Goal: Participate in discussion: Engage in conversation with other users on a specific topic

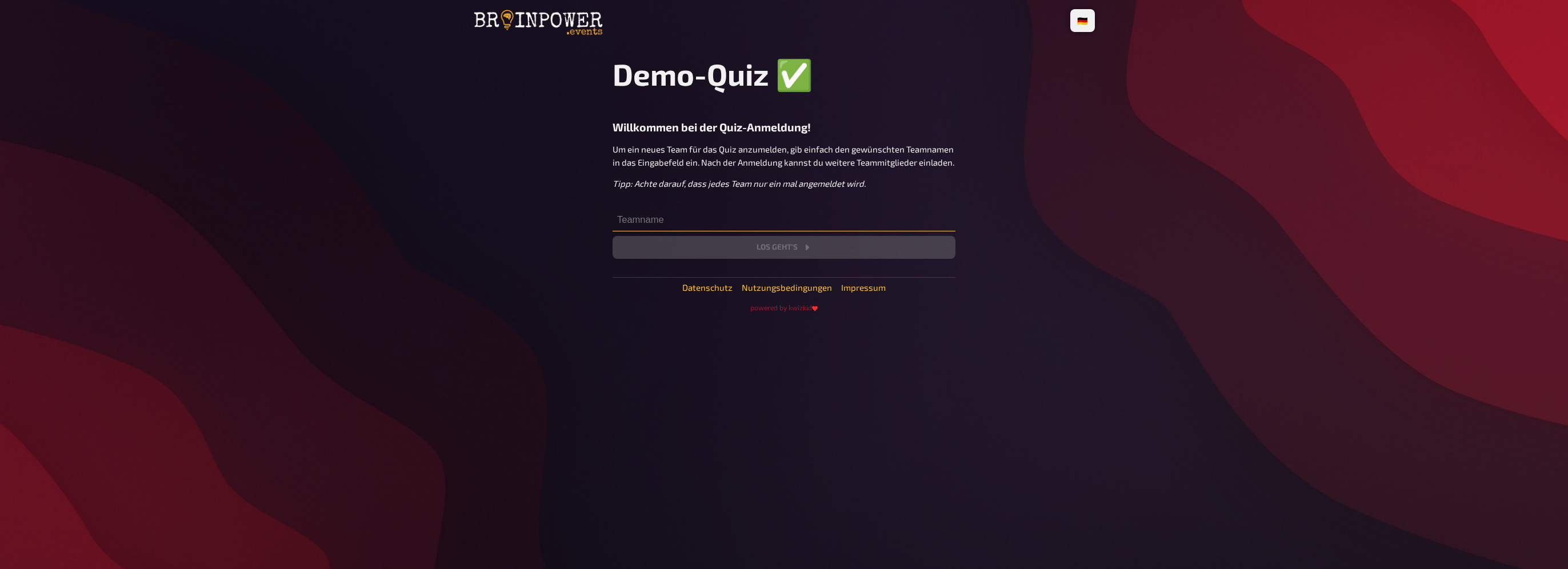
click at [657, 221] on input "text" at bounding box center [784, 220] width 343 height 23
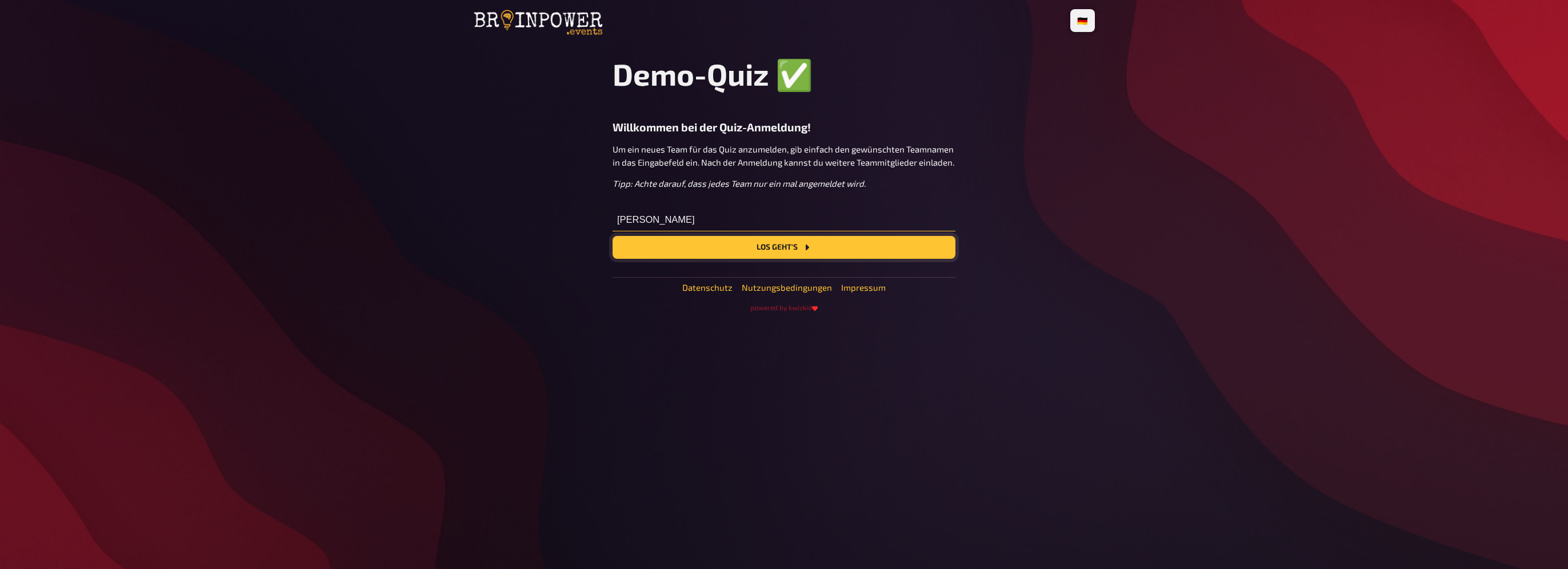
type input "[PERSON_NAME]"
click at [775, 251] on button "Los geht's" at bounding box center [784, 248] width 343 height 23
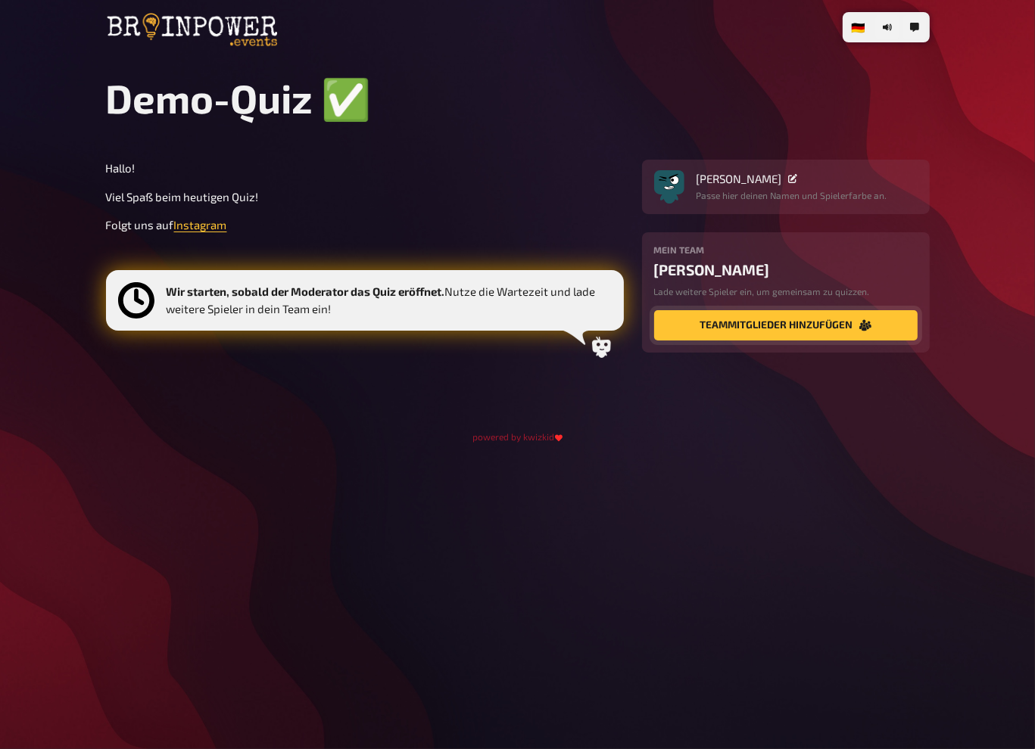
click at [799, 325] on button "Teammitglieder hinzufügen" at bounding box center [785, 325] width 263 height 30
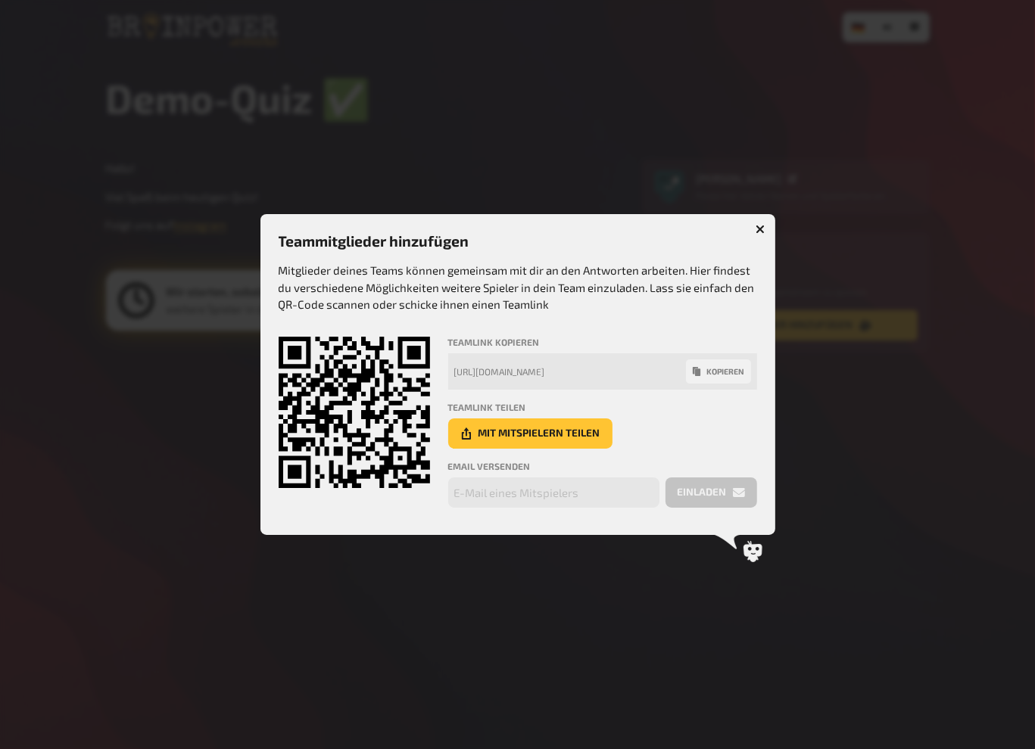
click at [756, 229] on icon "button" at bounding box center [759, 229] width 9 height 9
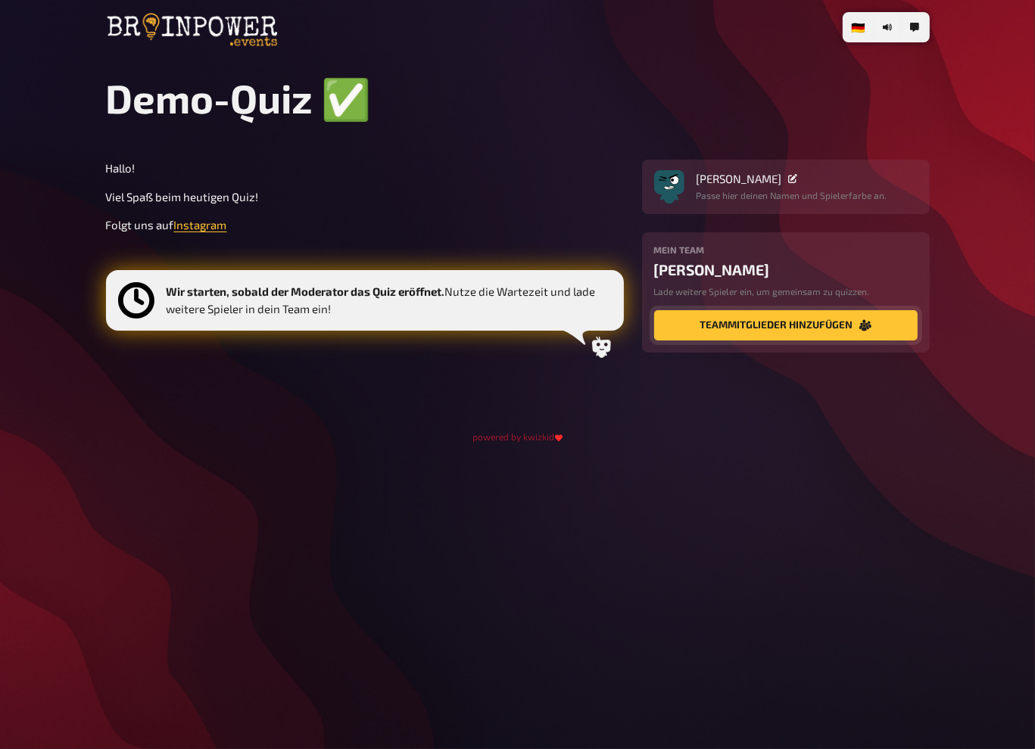
click at [739, 331] on button "Teammitglieder hinzufügen" at bounding box center [785, 325] width 263 height 30
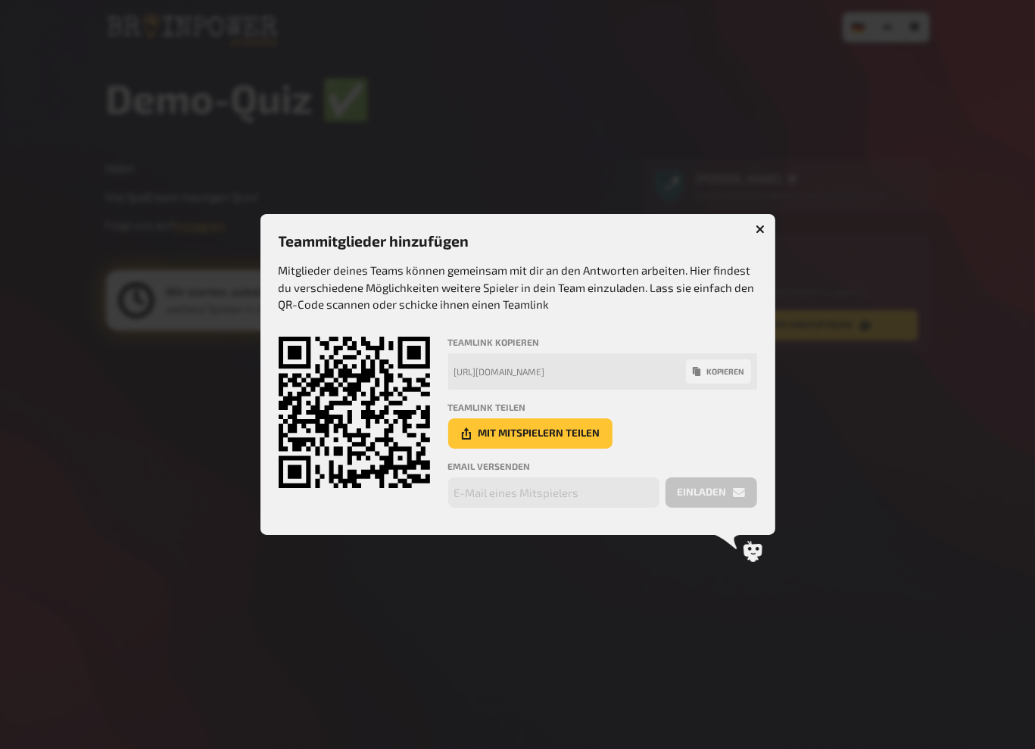
click at [755, 232] on icon "button" at bounding box center [759, 229] width 9 height 9
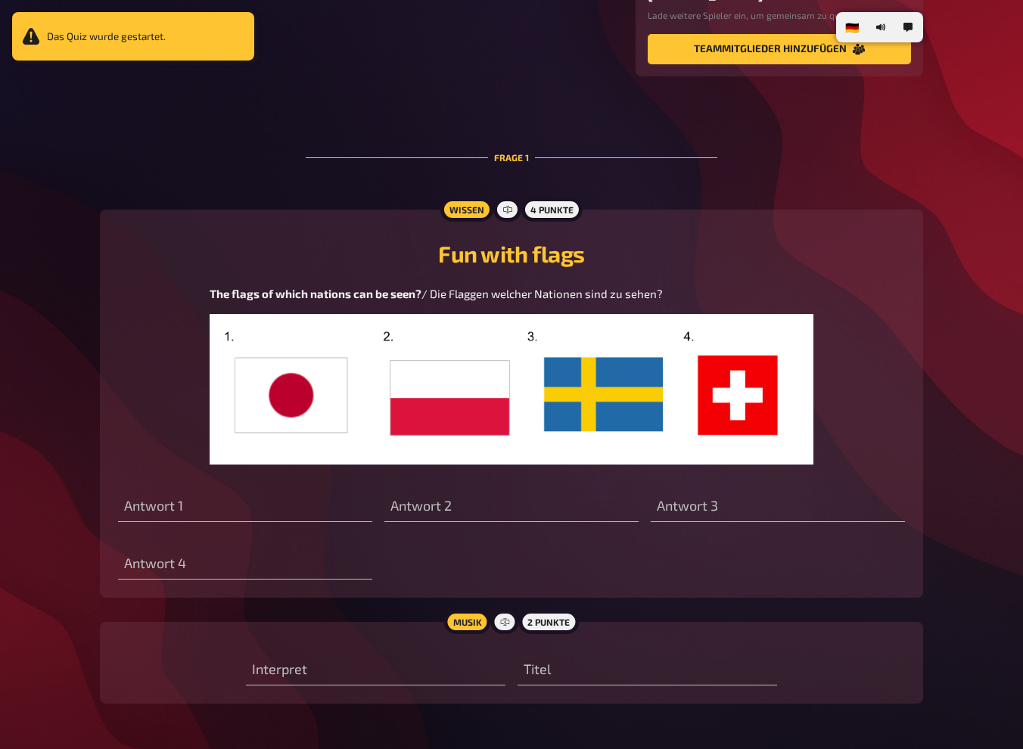
scroll to position [303, 0]
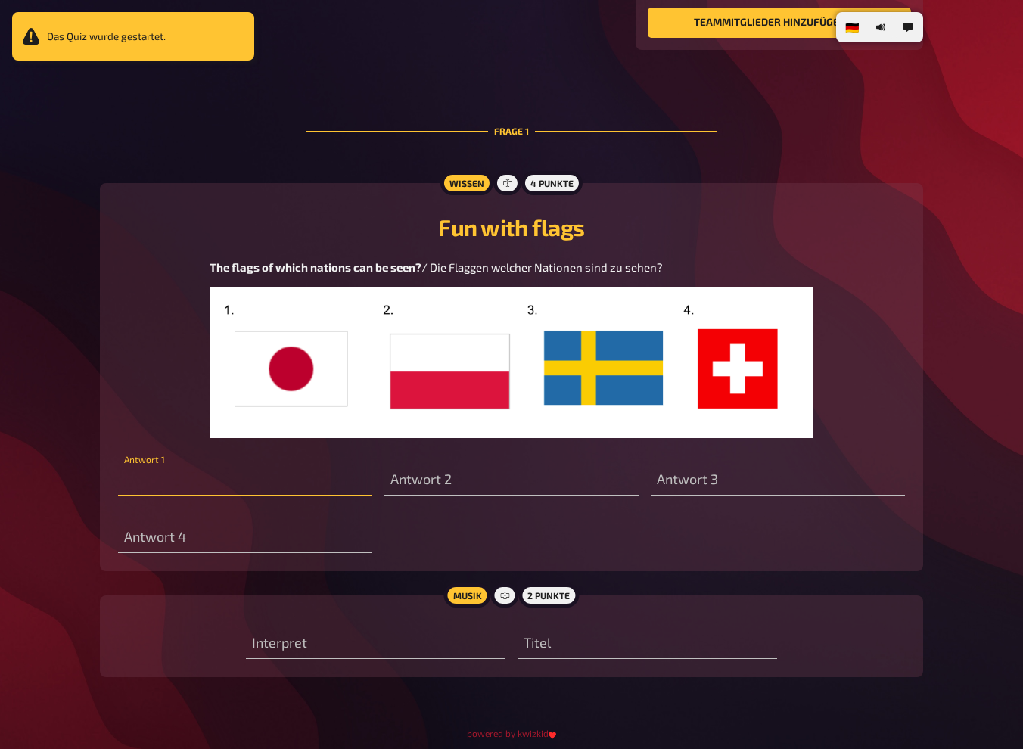
click at [228, 488] on input "text" at bounding box center [245, 480] width 254 height 30
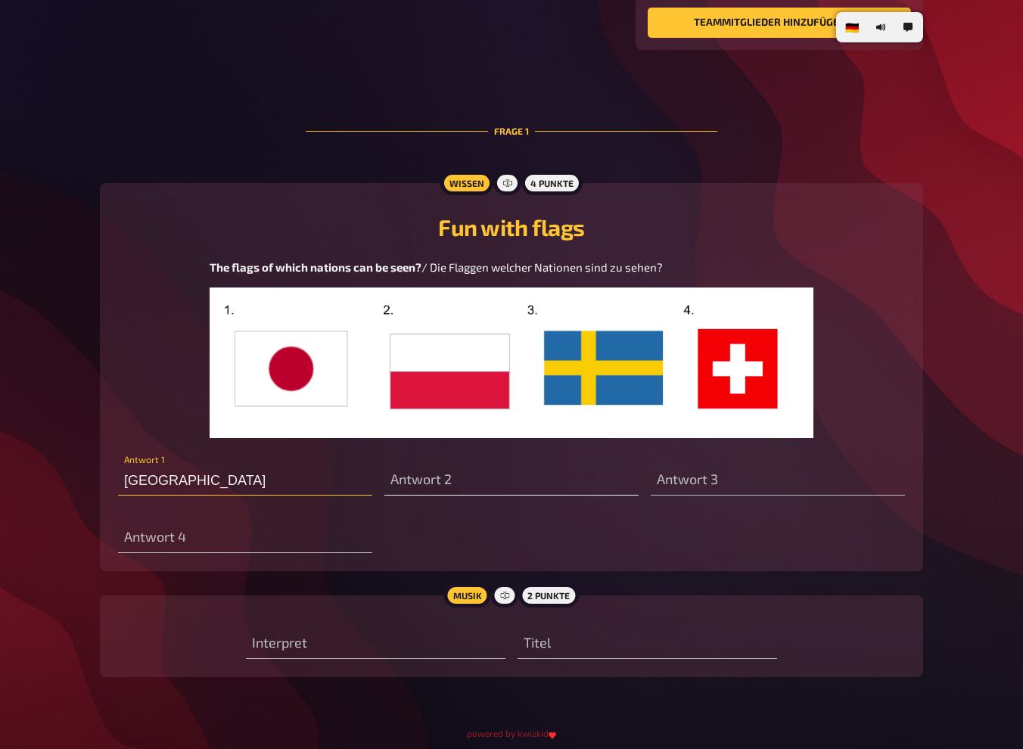
type input "[GEOGRAPHIC_DATA]"
click at [447, 489] on input "text" at bounding box center [511, 480] width 254 height 30
type input "[GEOGRAPHIC_DATA]"
click at [170, 550] on input "text" at bounding box center [245, 538] width 254 height 30
type input "[GEOGRAPHIC_DATA]"
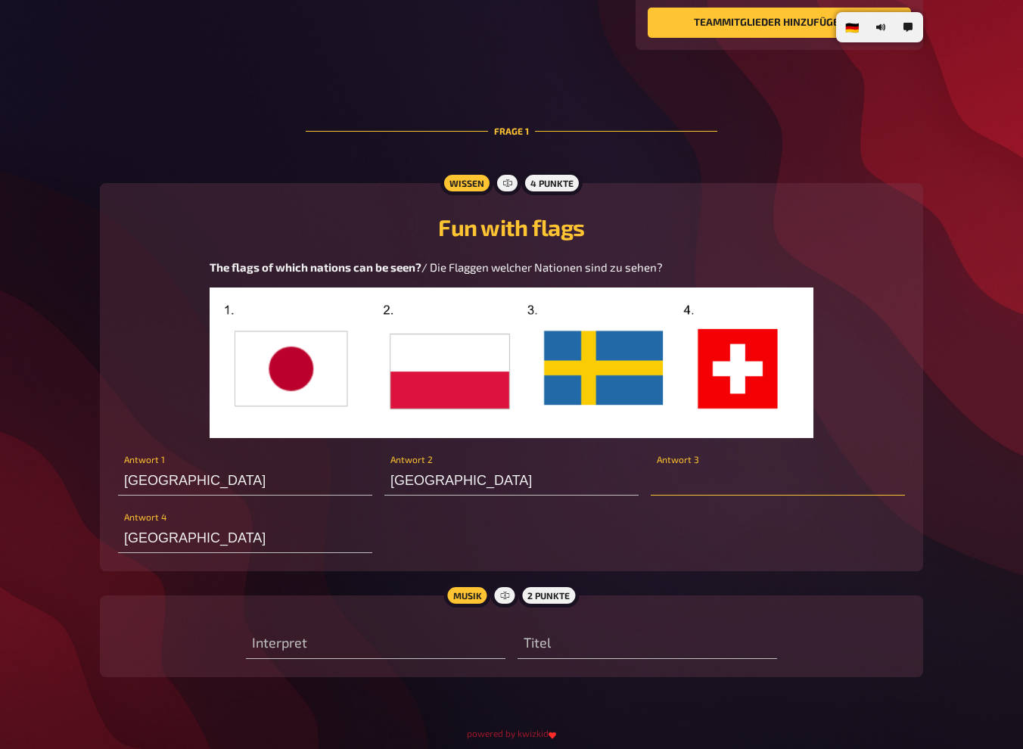
click at [725, 491] on input "text" at bounding box center [778, 480] width 254 height 30
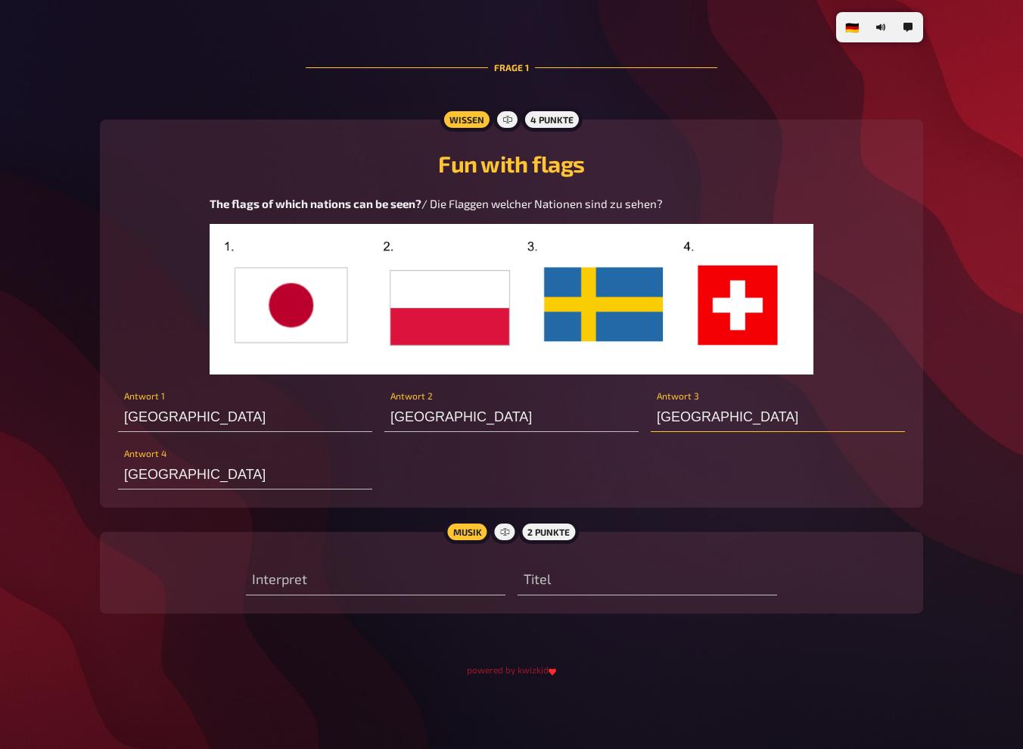
scroll to position [372, 0]
type input "F"
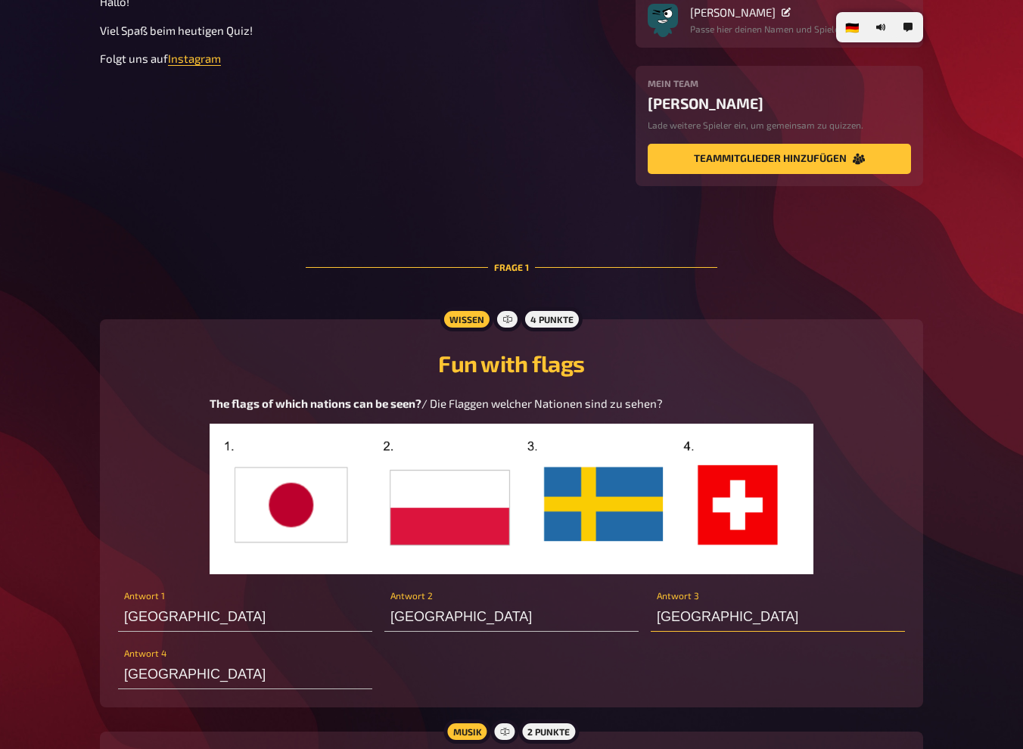
scroll to position [0, 0]
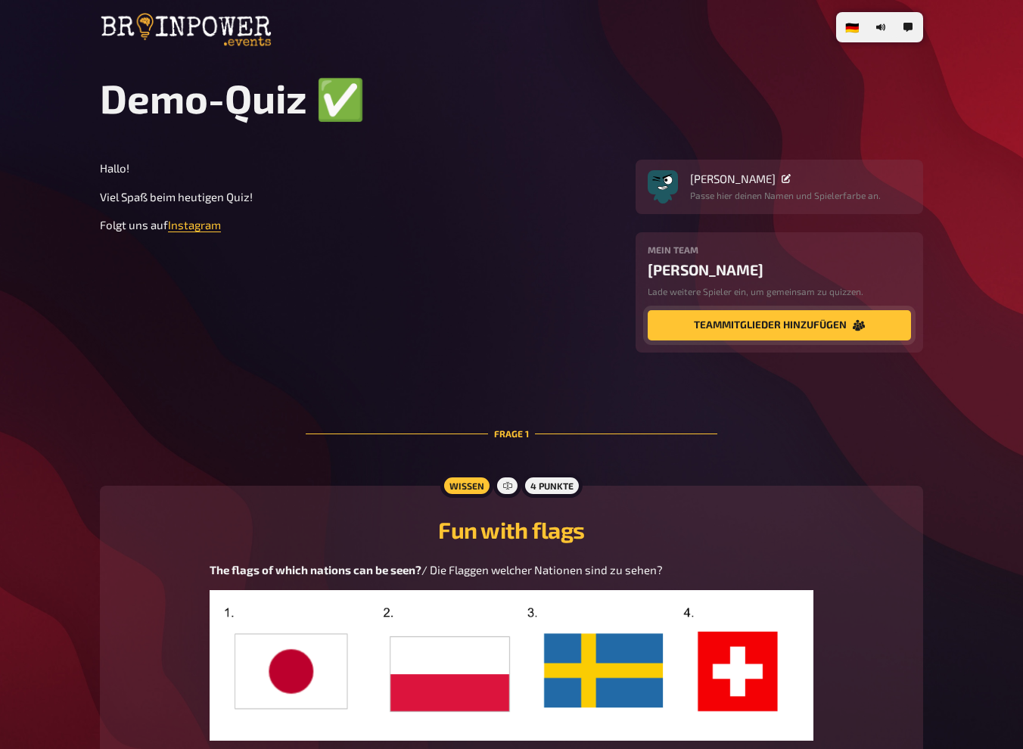
type input "[GEOGRAPHIC_DATA]"
click at [796, 325] on button "Teammitglieder hinzufügen" at bounding box center [779, 325] width 263 height 30
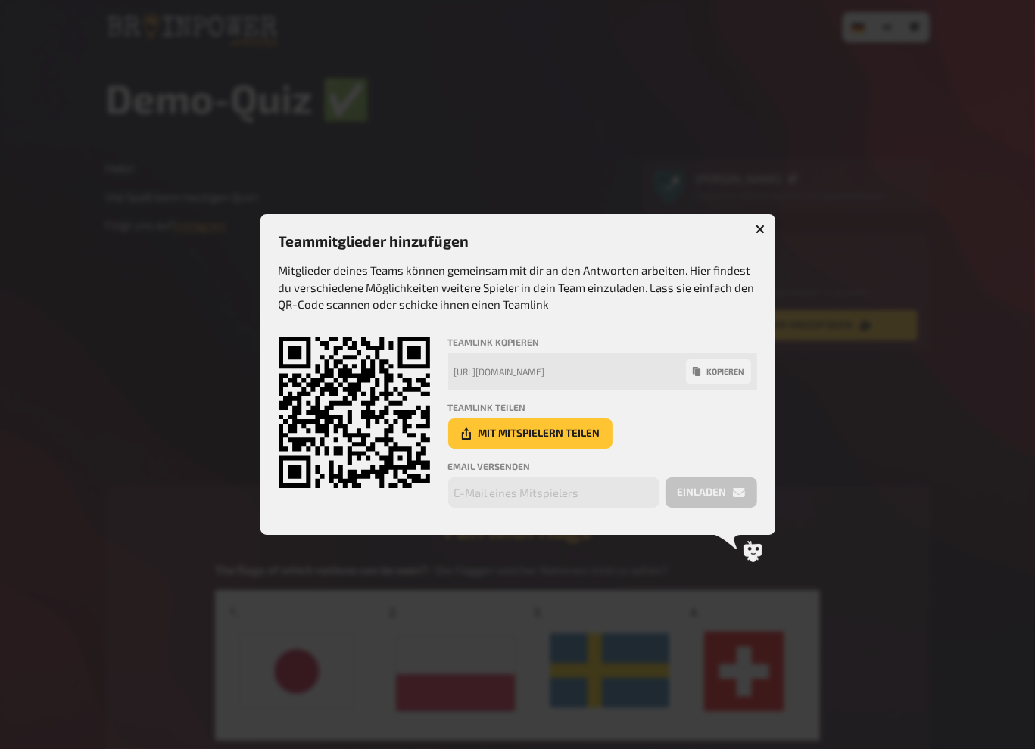
click at [723, 372] on button "kopieren" at bounding box center [718, 371] width 65 height 24
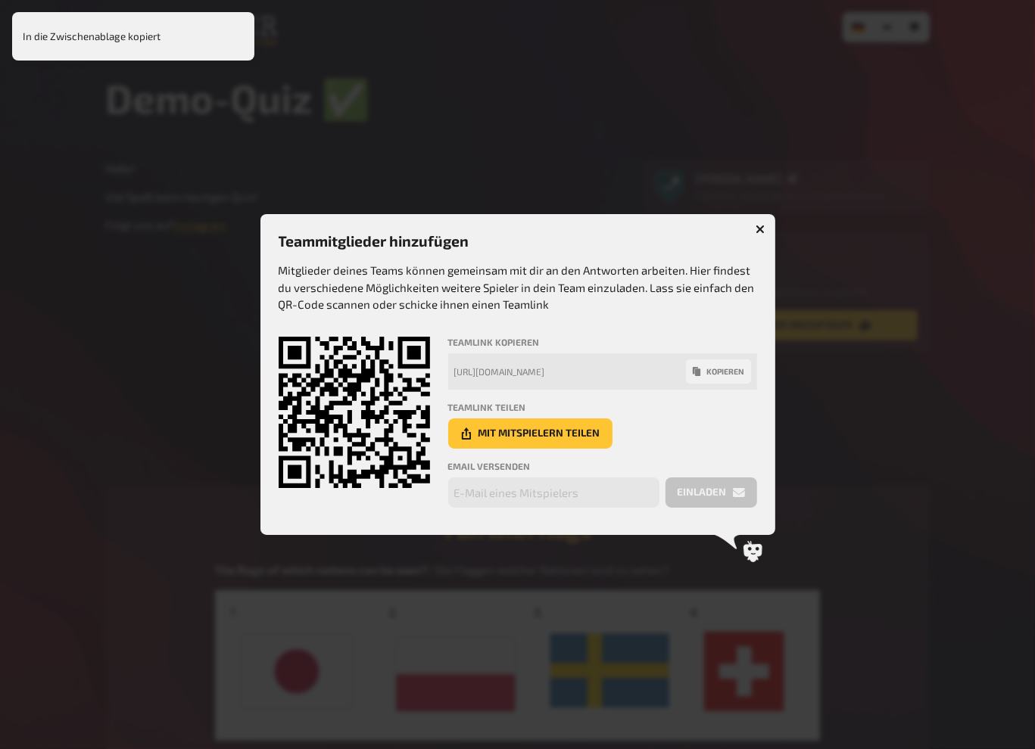
click at [760, 226] on icon "button" at bounding box center [759, 229] width 9 height 9
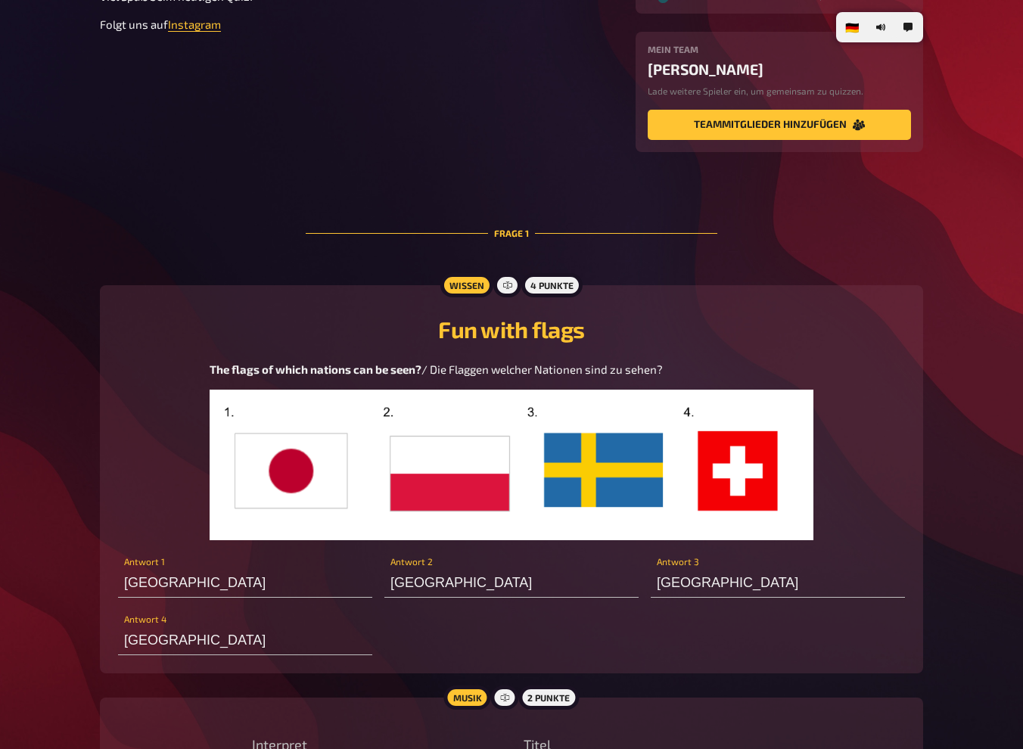
scroll to position [227, 0]
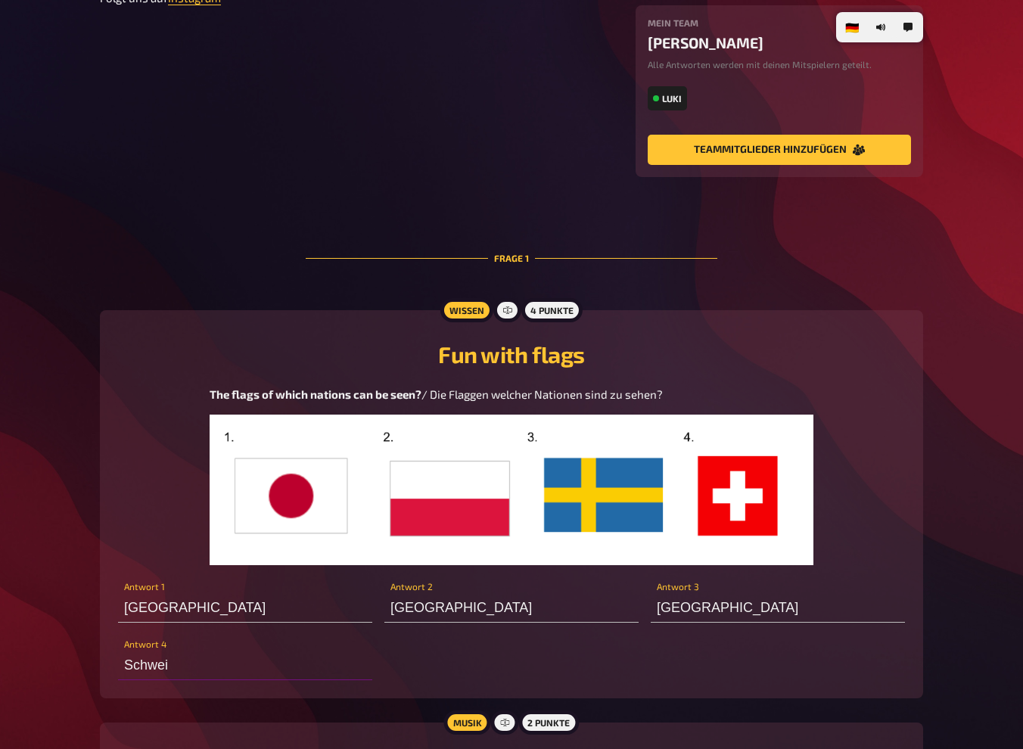
type input "[GEOGRAPHIC_DATA]"
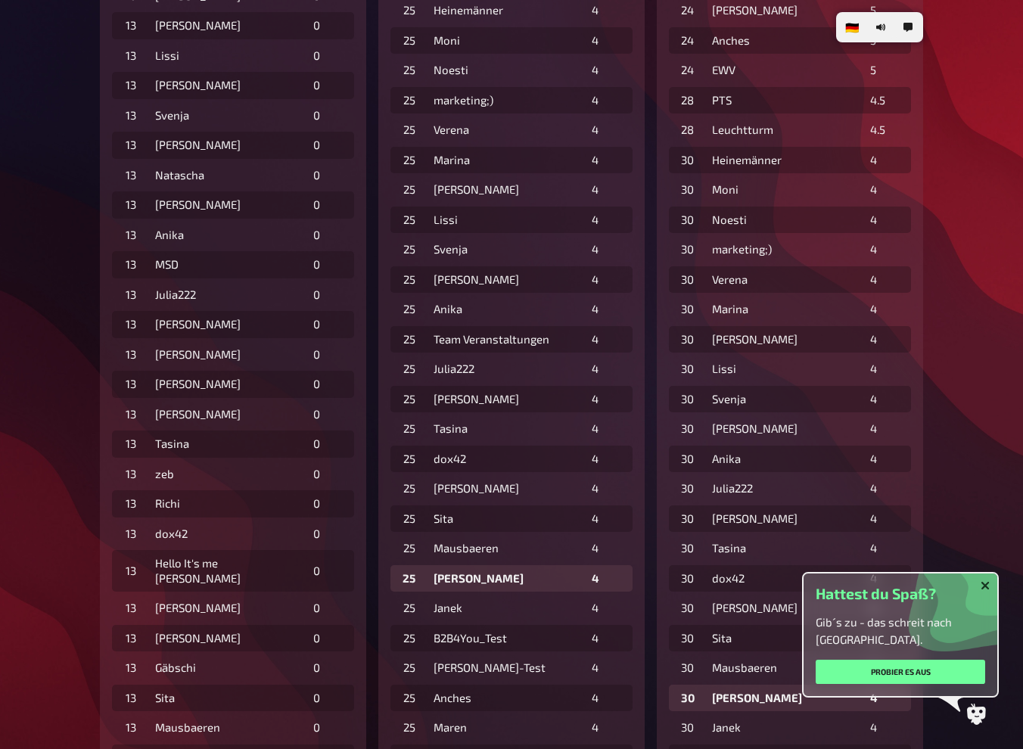
scroll to position [1589, 0]
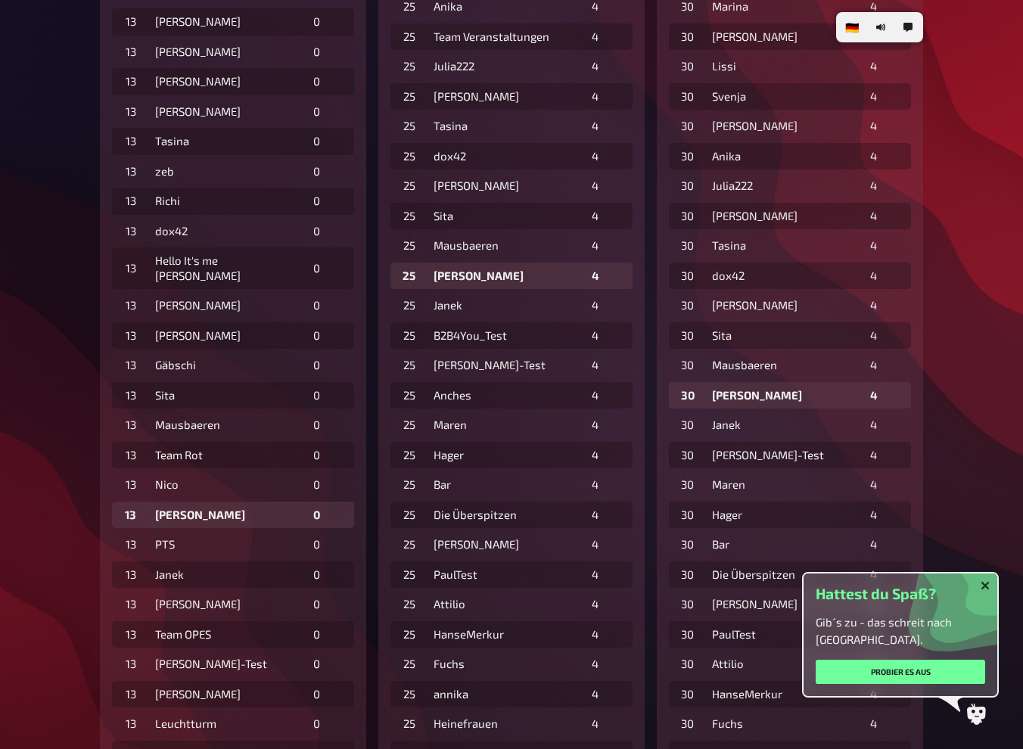
click at [989, 583] on icon "Schließen" at bounding box center [985, 585] width 9 height 9
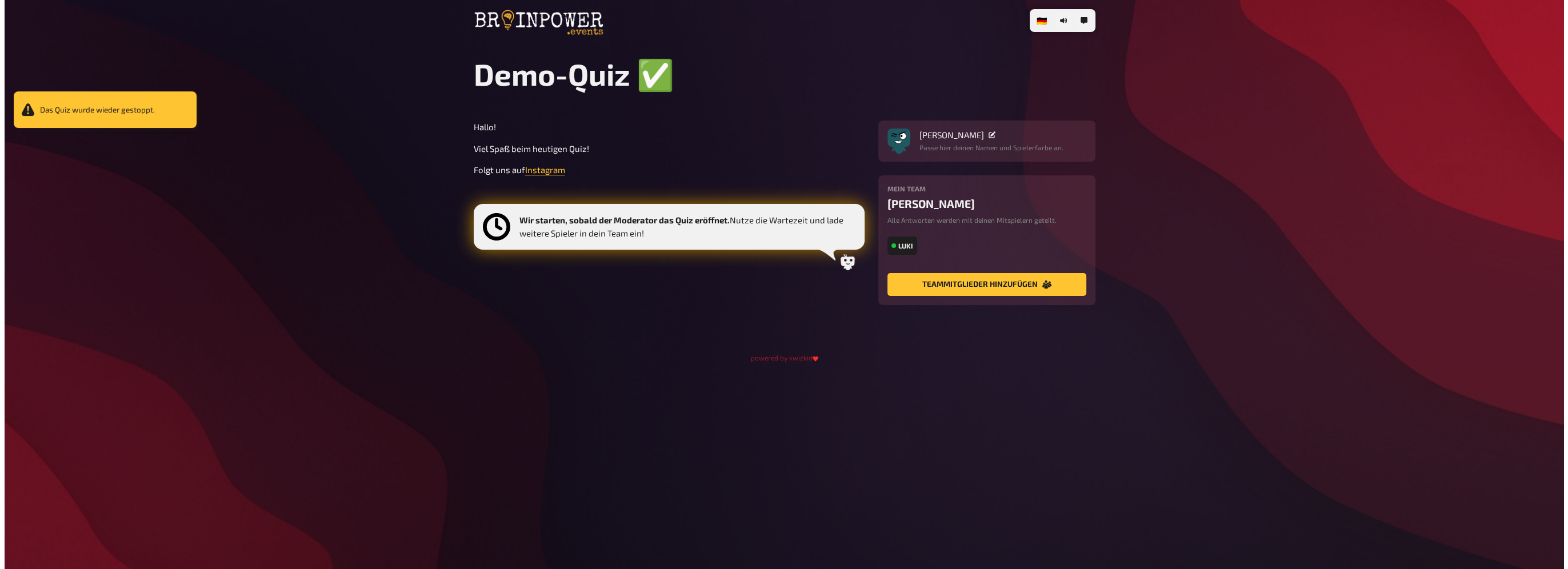
scroll to position [0, 0]
